Goal: Communication & Community: Answer question/provide support

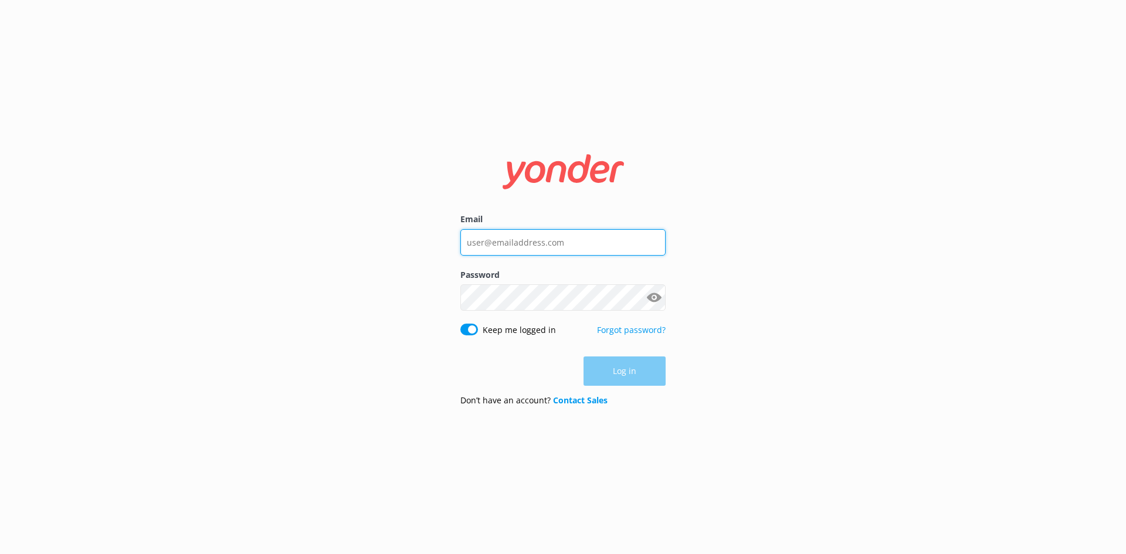
type input "reservations@therees.co.nz"
click at [626, 378] on div "Log in" at bounding box center [562, 371] width 205 height 29
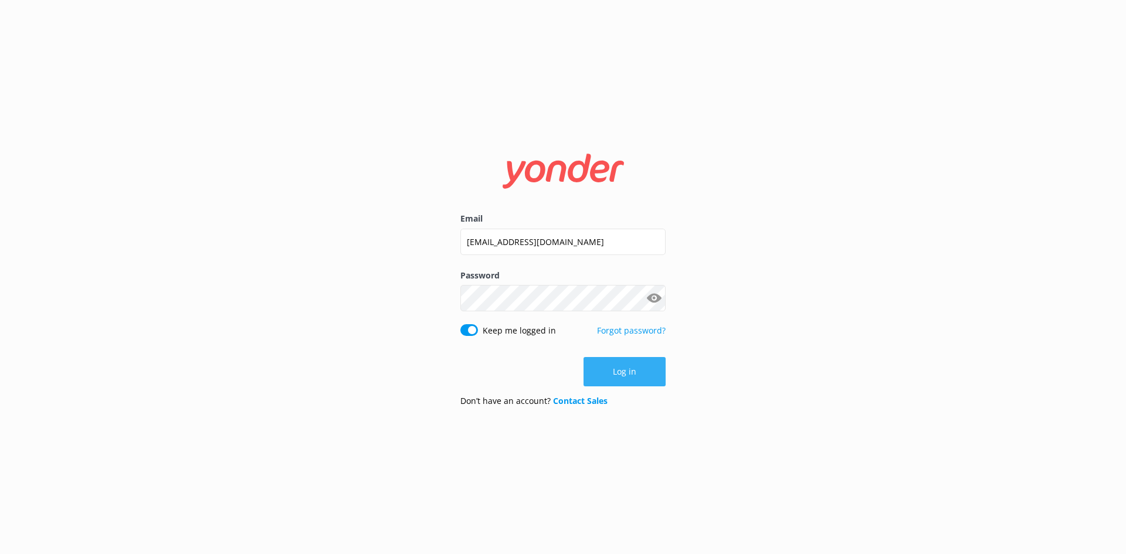
click at [623, 377] on button "Log in" at bounding box center [625, 371] width 82 height 29
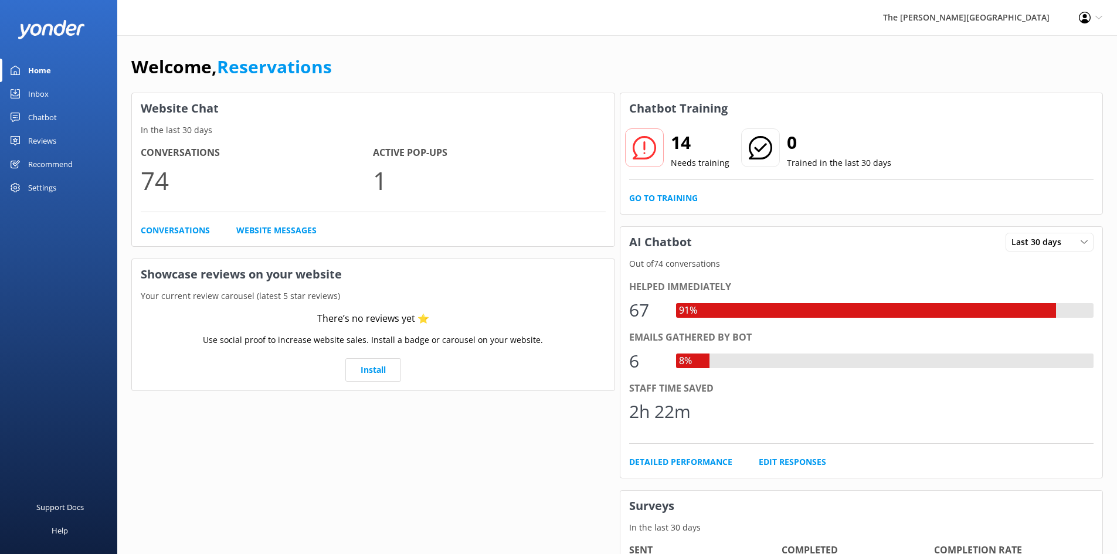
click at [42, 91] on div "Inbox" at bounding box center [38, 93] width 21 height 23
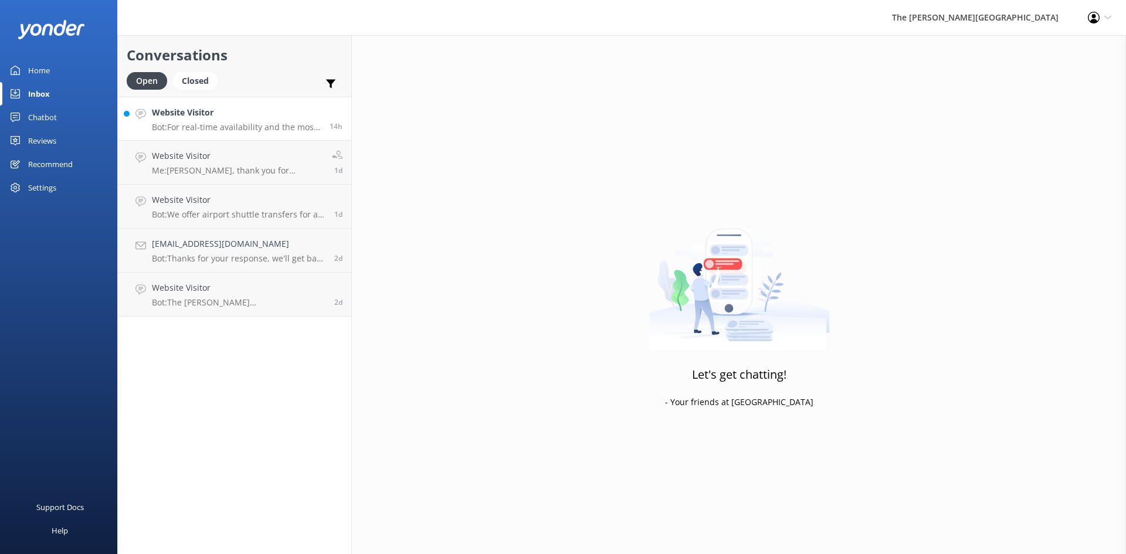
click at [205, 126] on p "Bot: For real-time availability and the most accurate rates for the Executive L…" at bounding box center [236, 127] width 169 height 11
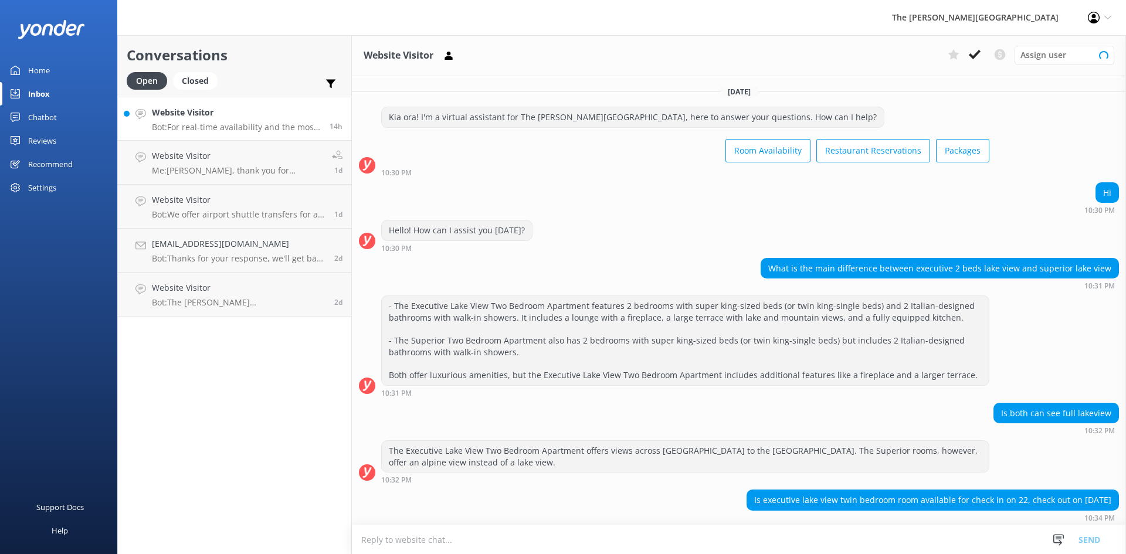
scroll to position [52, 0]
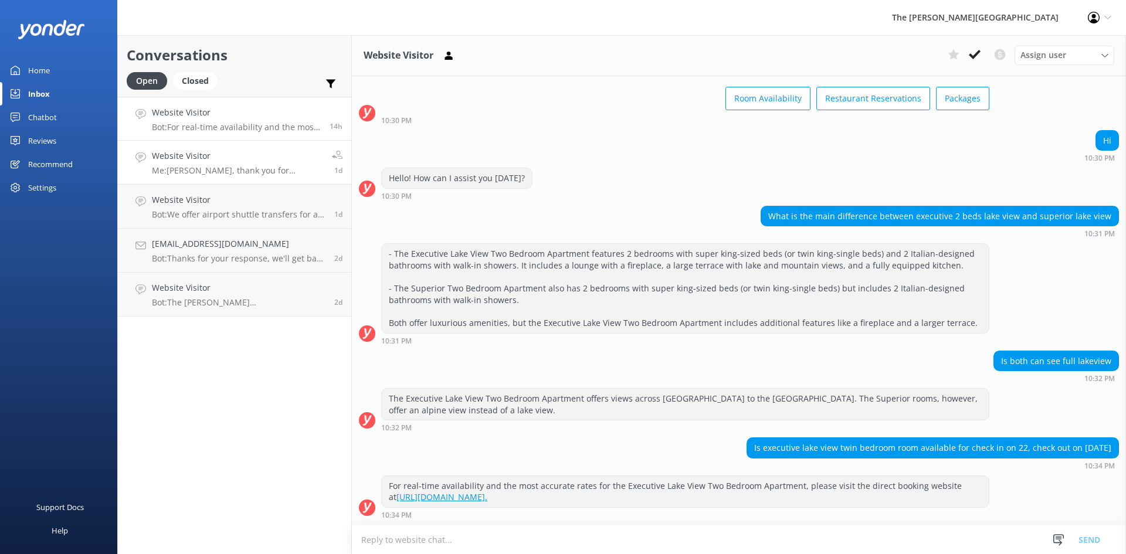
click at [252, 172] on p "Me: Kia Ora, thank you for reaching out to us. Yes, it has to be consecutive. I…" at bounding box center [237, 170] width 171 height 11
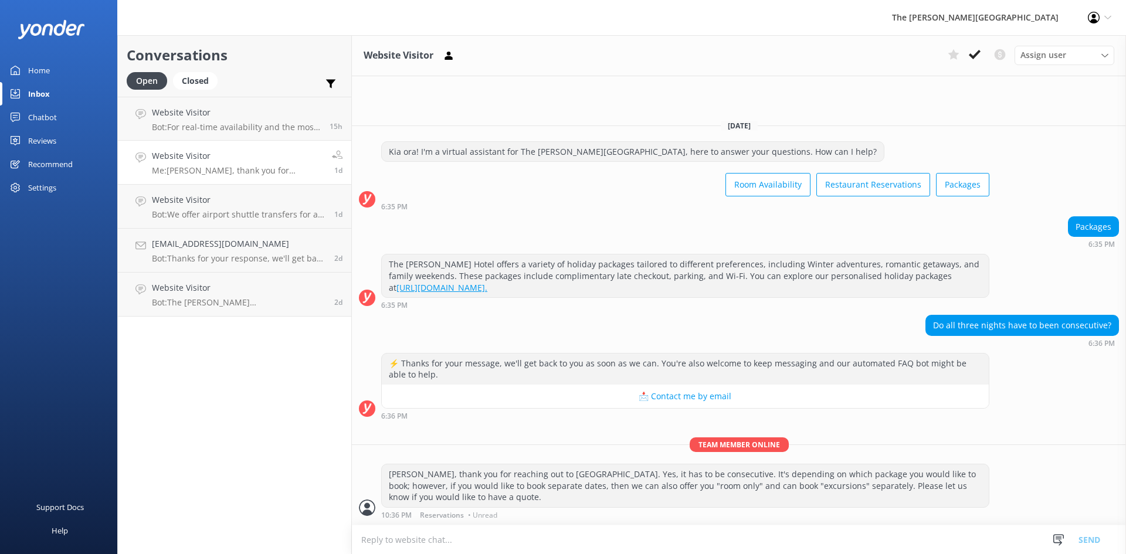
click at [248, 158] on h4 "Website Visitor" at bounding box center [237, 156] width 171 height 13
